Goal: Check status: Check status

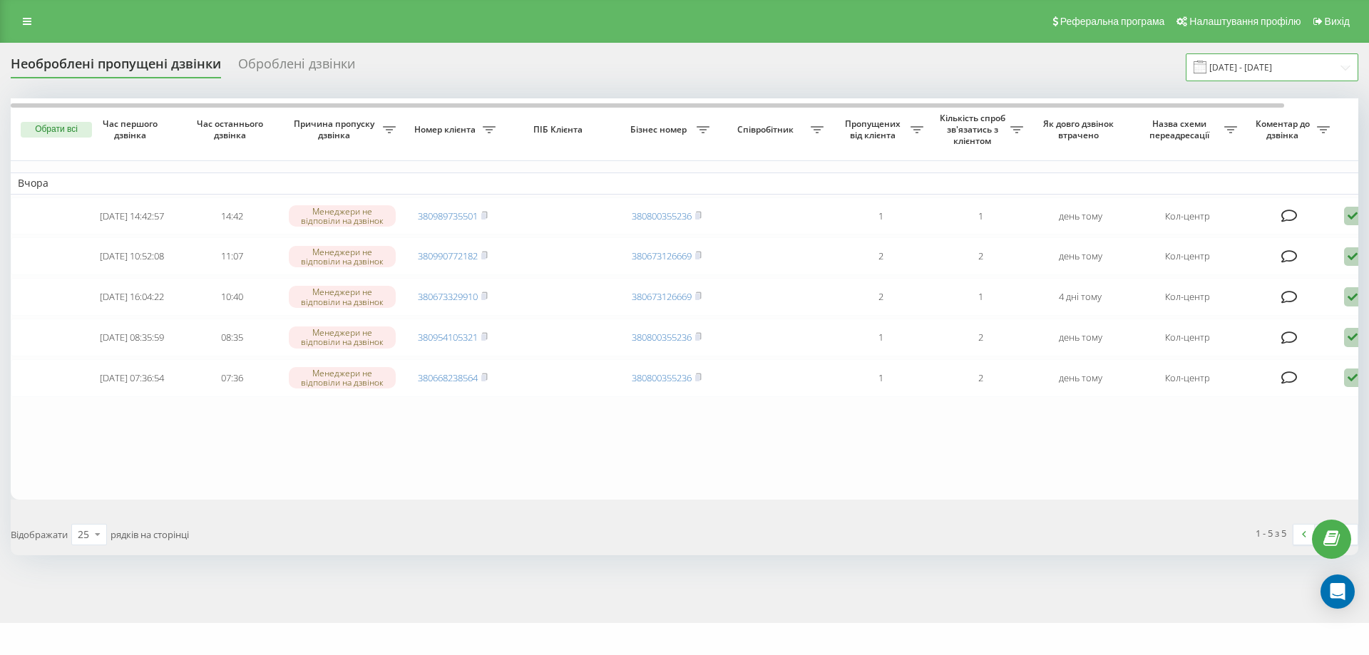
click at [1255, 66] on input "[DATE] - [DATE]" at bounding box center [1272, 67] width 173 height 28
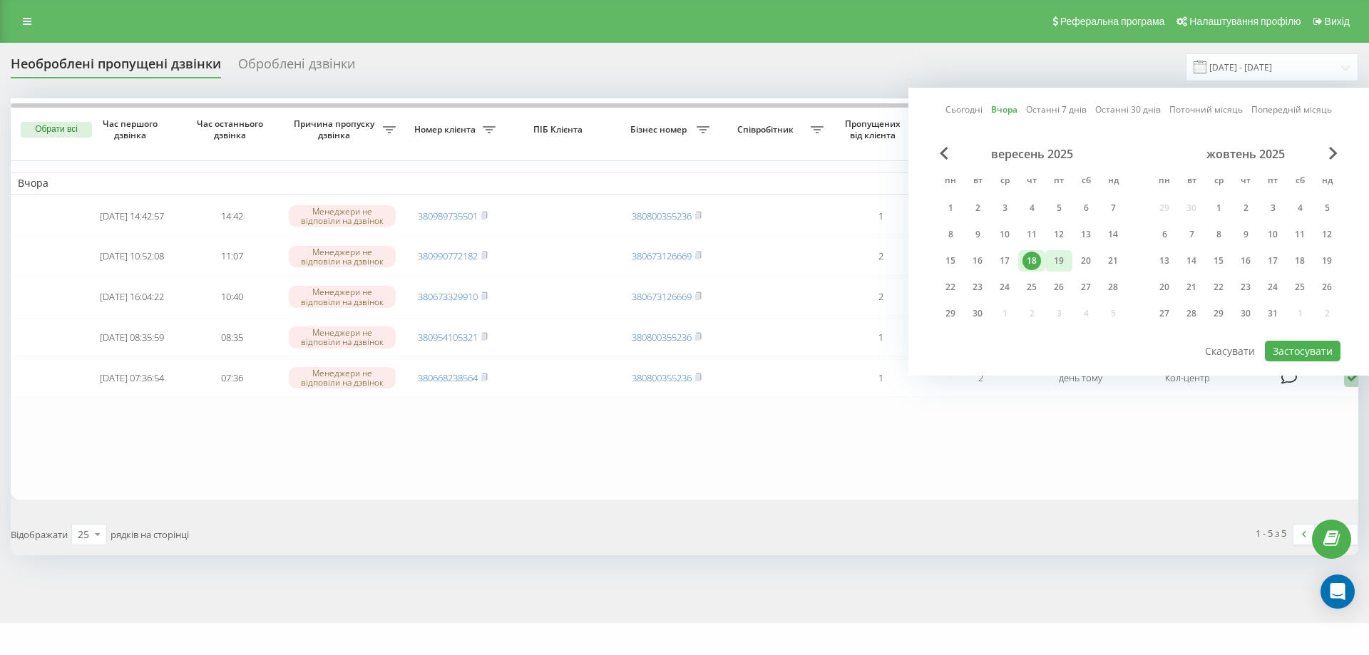
click at [1062, 262] on div "19" at bounding box center [1058, 261] width 19 height 19
click at [1289, 349] on button "Застосувати" at bounding box center [1303, 351] width 76 height 21
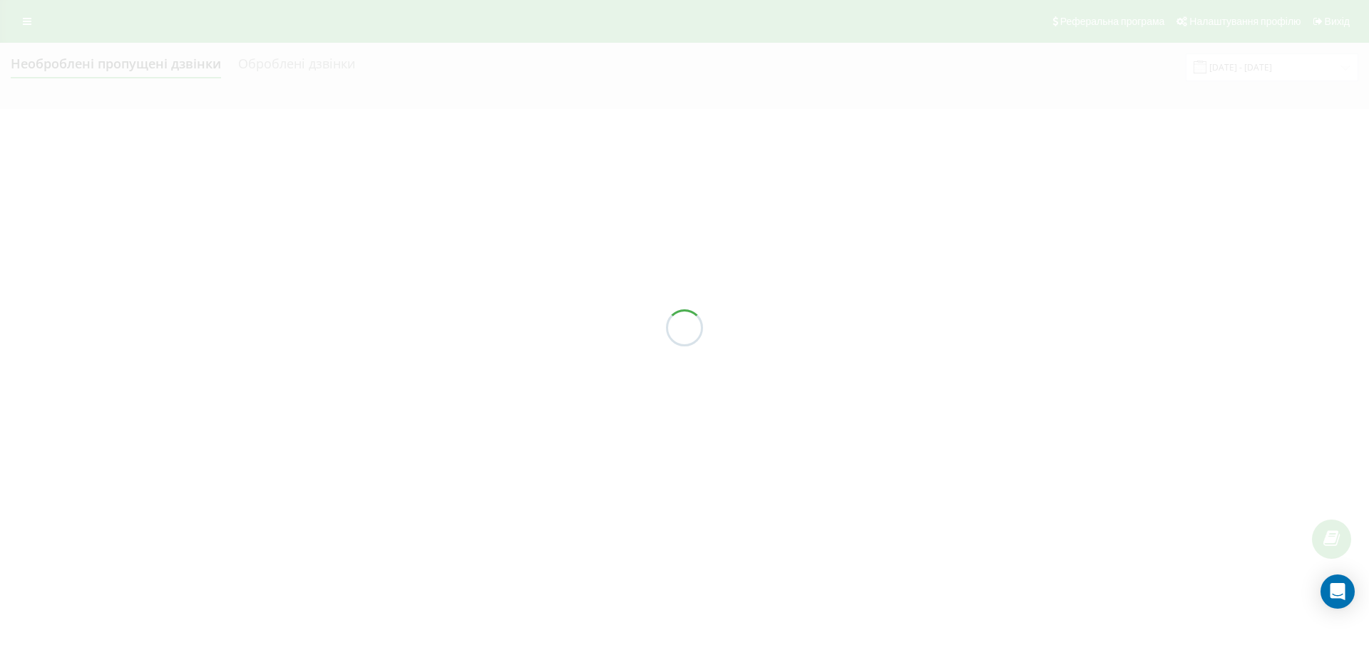
type input "[DATE] - [DATE]"
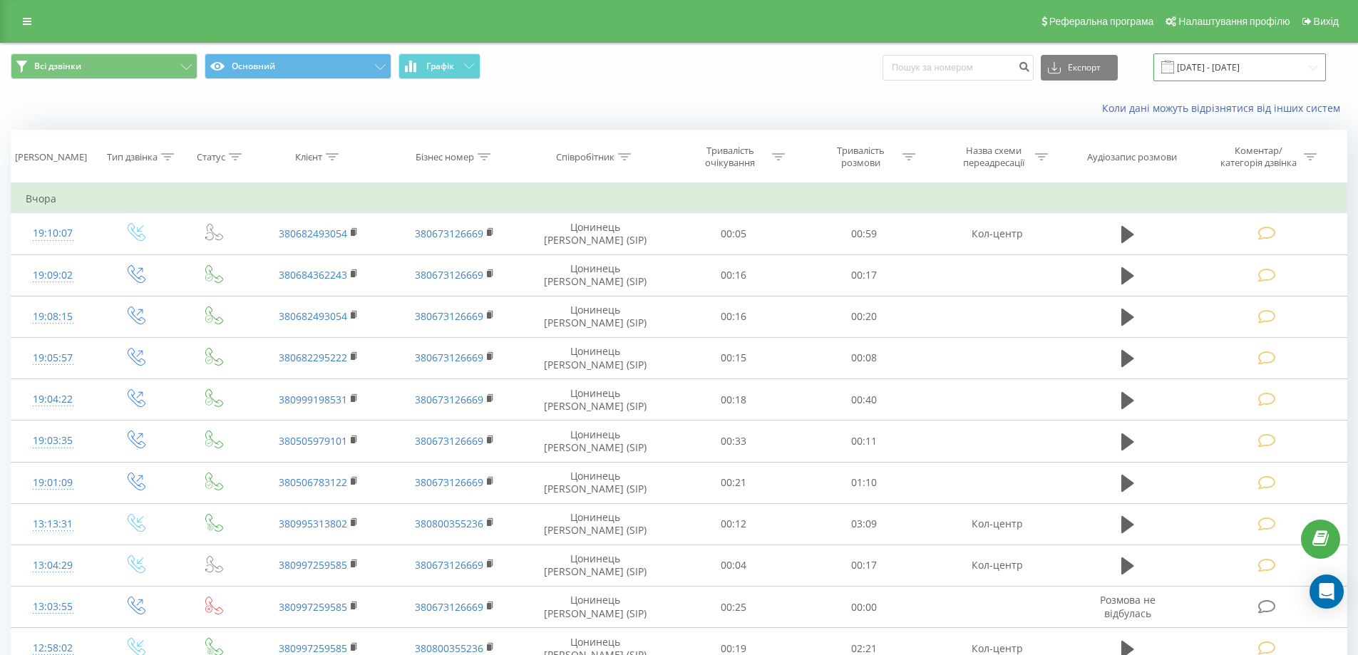
click at [1252, 68] on input "[DATE] - [DATE]" at bounding box center [1239, 67] width 173 height 28
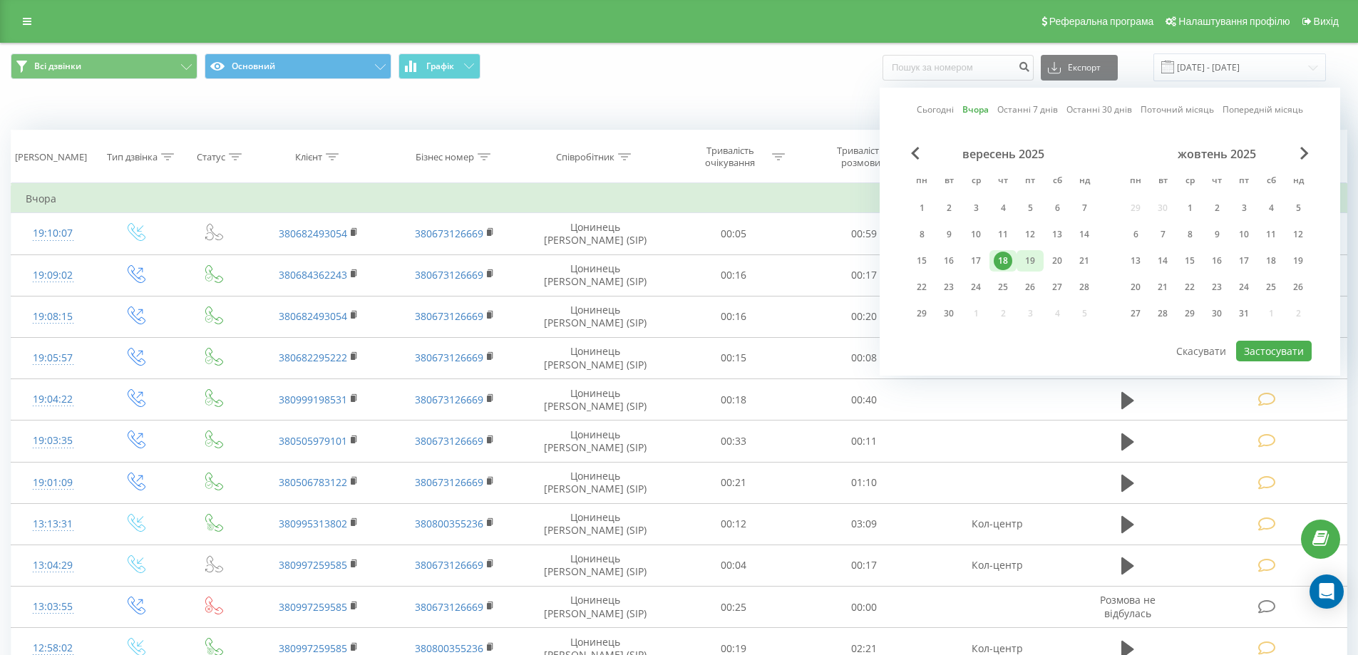
click at [1034, 257] on div "19" at bounding box center [1030, 261] width 19 height 19
click at [1275, 351] on button "Застосувати" at bounding box center [1274, 351] width 76 height 21
type input "[DATE] - [DATE]"
